Goal: Find specific page/section: Find specific page/section

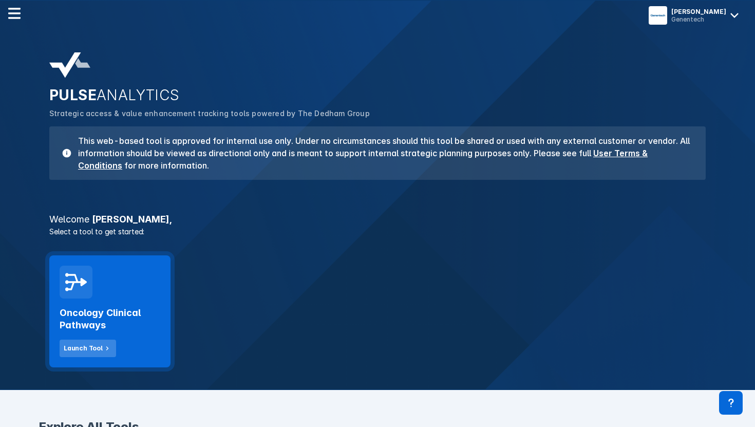
click at [80, 348] on div "Launch Tool" at bounding box center [83, 348] width 39 height 9
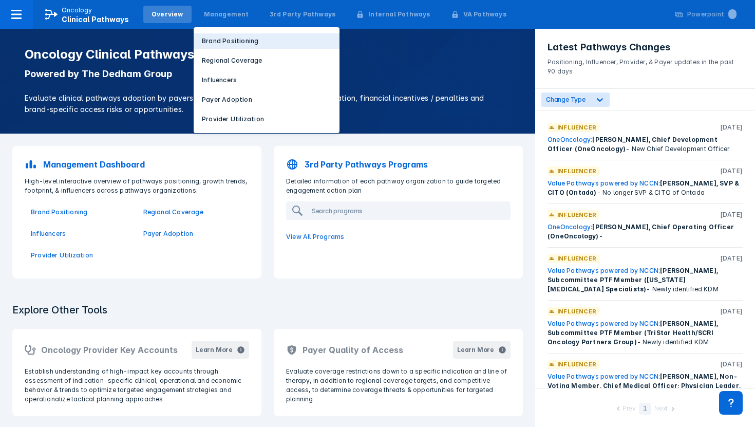
click at [212, 43] on p "Brand Positioning" at bounding box center [230, 40] width 57 height 9
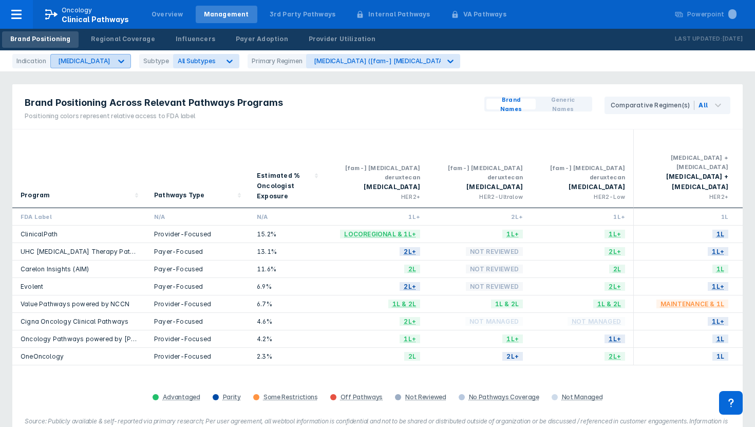
click at [116, 59] on icon at bounding box center [121, 61] width 10 height 10
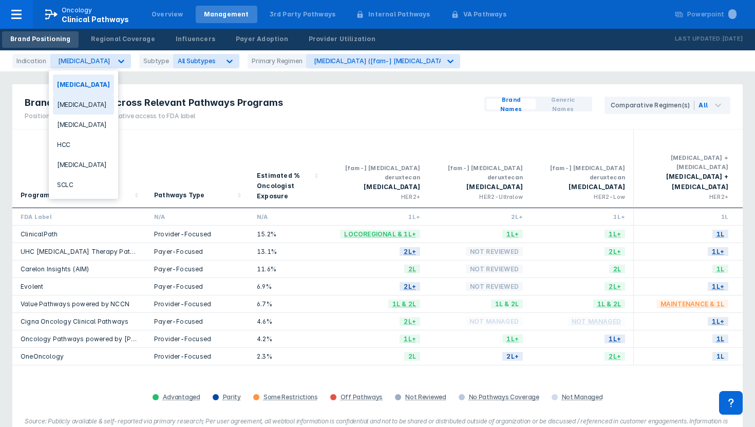
click at [79, 107] on div "[MEDICAL_DATA]" at bounding box center [83, 105] width 61 height 20
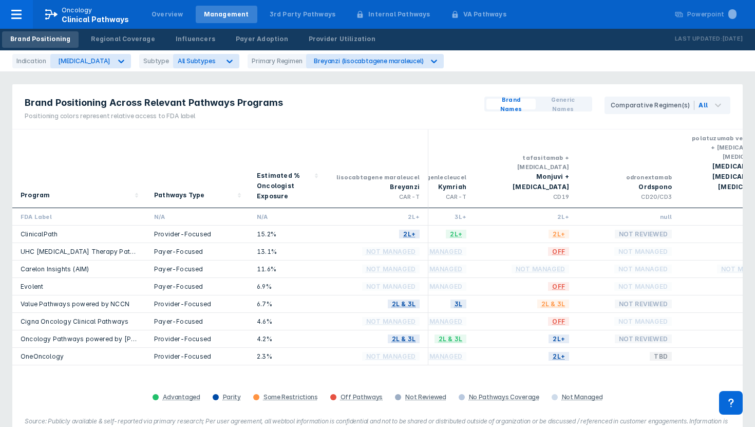
scroll to position [0, 264]
click at [446, 115] on div "Brand Positioning Across Relevant Pathways Programs Positioning colors represen…" at bounding box center [377, 106] width 731 height 45
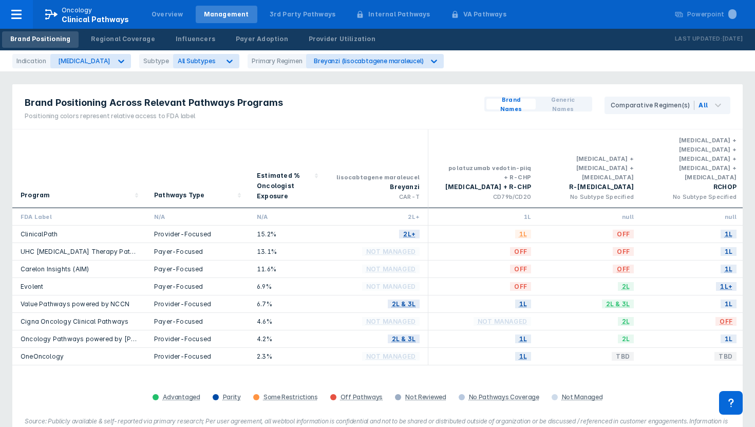
scroll to position [0, 611]
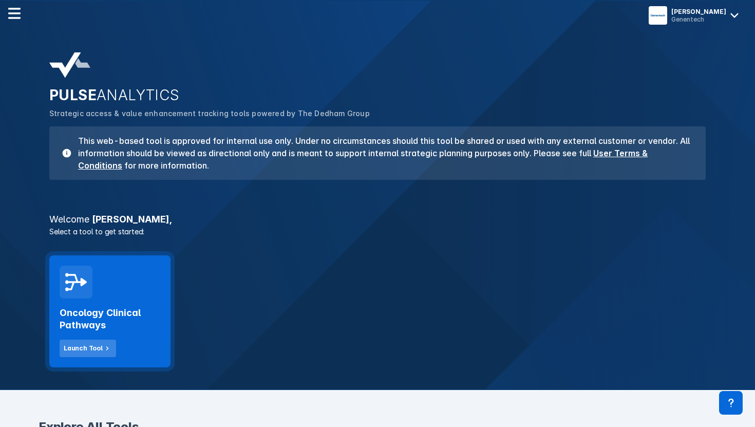
click at [80, 348] on div "Launch Tool" at bounding box center [83, 348] width 39 height 9
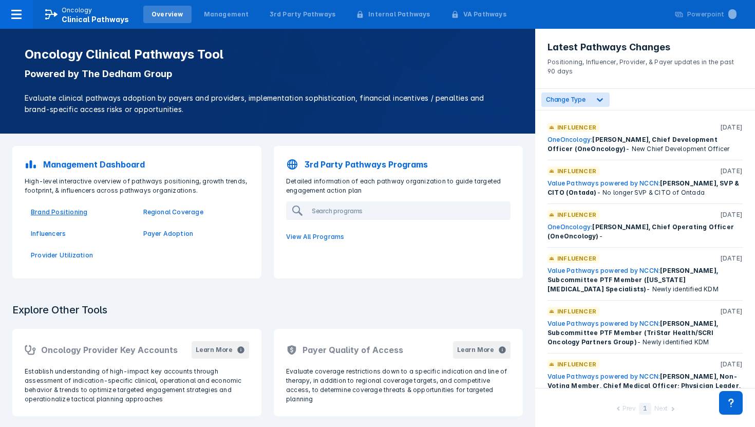
click at [74, 212] on p "Brand Positioning" at bounding box center [81, 212] width 100 height 9
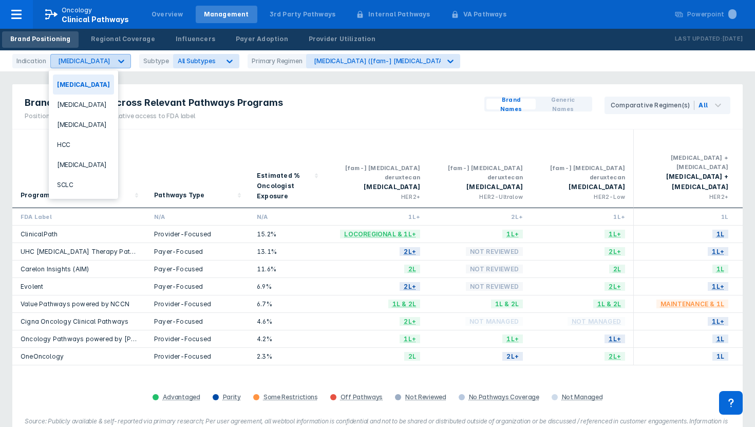
click at [77, 59] on div "[MEDICAL_DATA]" at bounding box center [84, 61] width 52 height 8
click at [73, 107] on div "[MEDICAL_DATA]" at bounding box center [83, 105] width 61 height 20
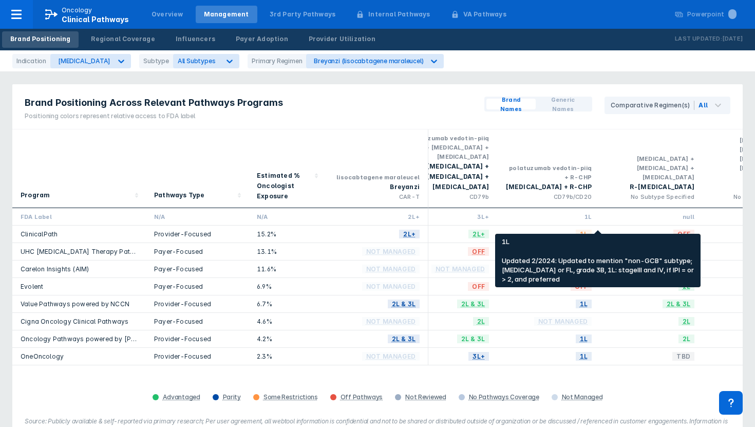
scroll to position [0, 555]
